Goal: Task Accomplishment & Management: Use online tool/utility

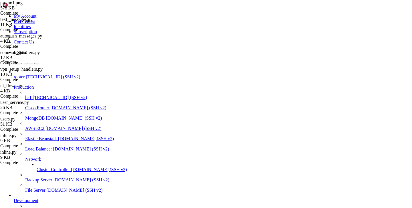
scroll to position [4, 0]
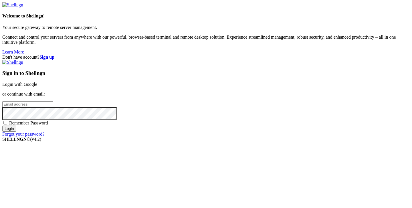
click at [37, 82] on link "Login with Google" at bounding box center [19, 84] width 35 height 5
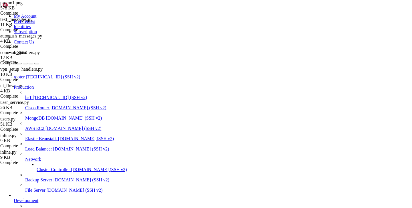
scroll to position [10550, 0]
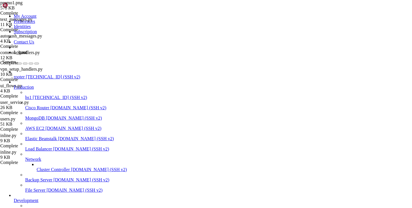
type input "/var/service/batya_vpn_bot/utils"
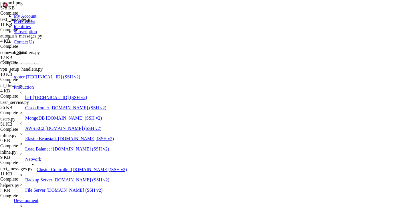
scroll to position [25, 0]
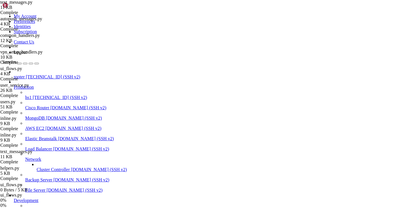
scroll to position [42, 0]
